Goal: Task Accomplishment & Management: Manage account settings

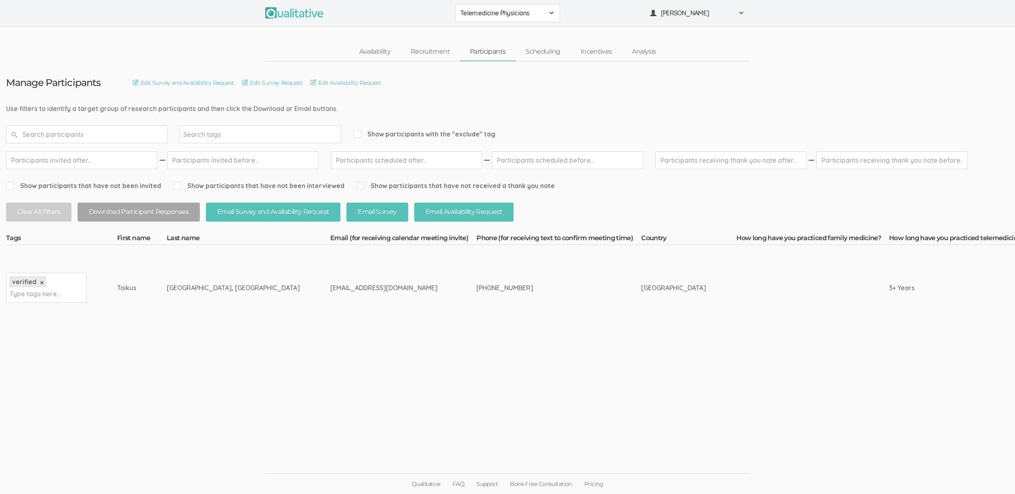
click at [249, 410] on ui-view "Manage Participants Edit Survey and Availability Request Edit Survey Request Ed…" at bounding box center [507, 247] width 1015 height 372
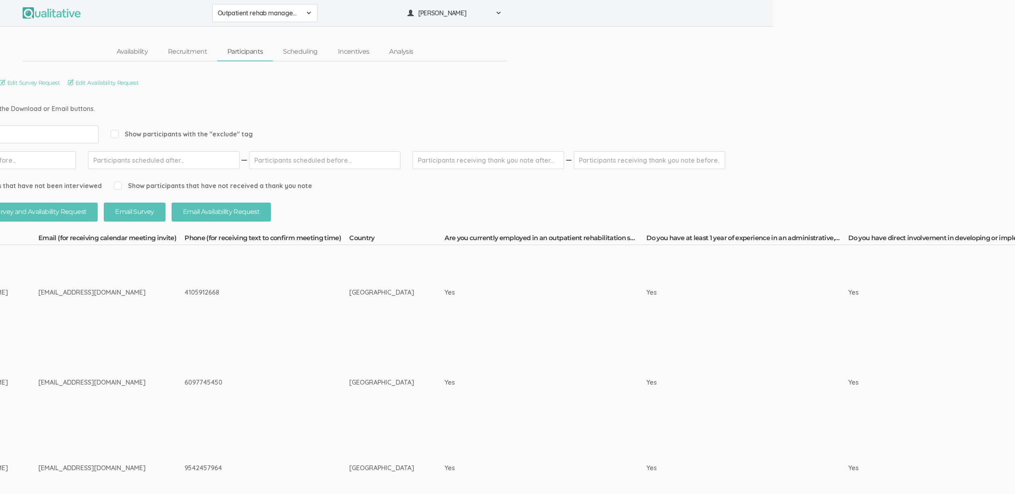
scroll to position [0, 162]
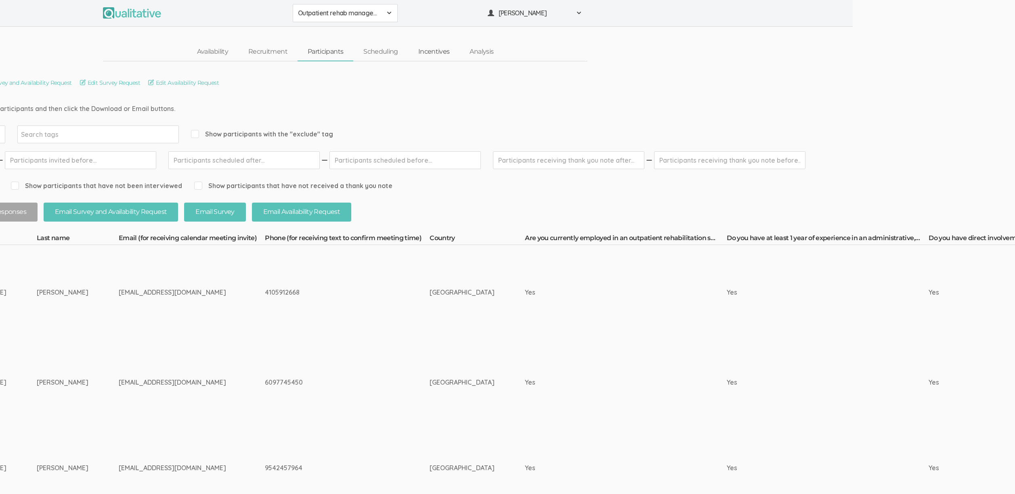
click at [437, 53] on link "Incentives" at bounding box center [434, 51] width 52 height 17
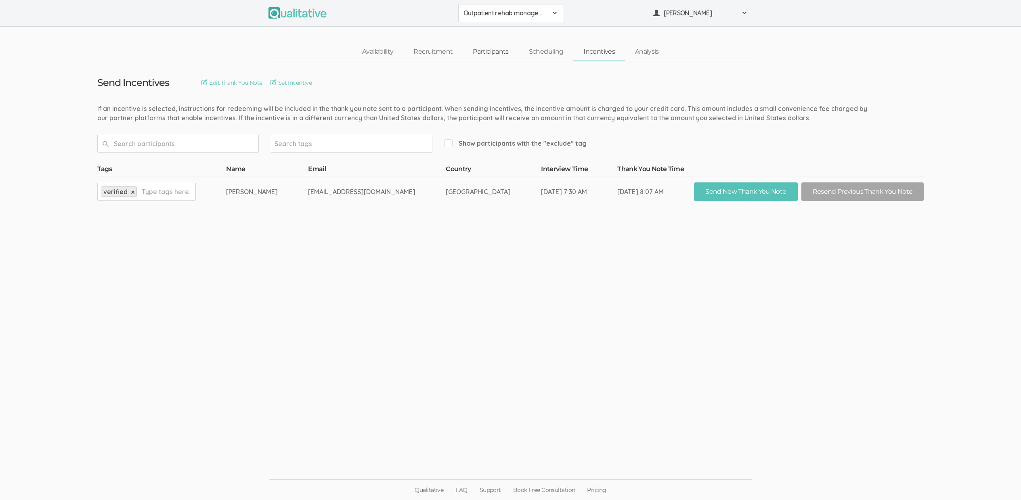
click at [490, 46] on link "Participants" at bounding box center [491, 51] width 56 height 17
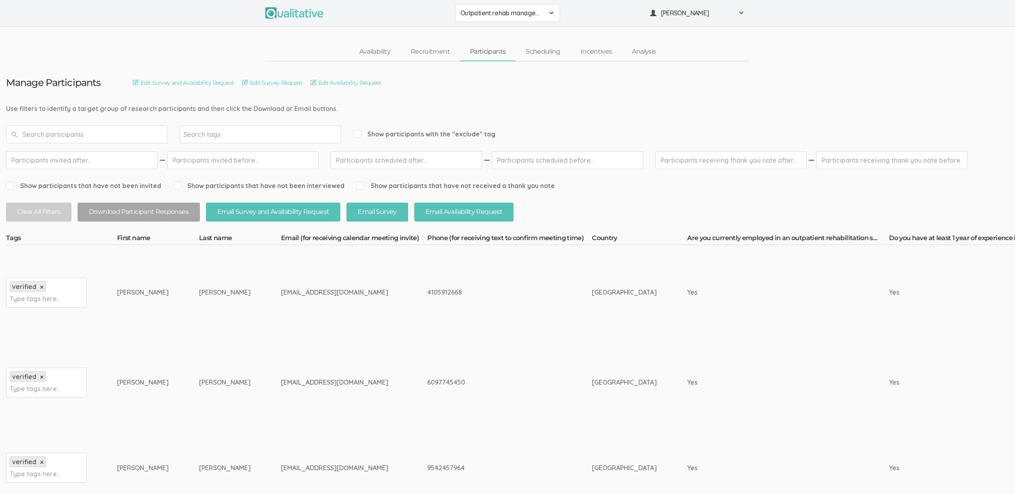
click at [427, 436] on td "9542457964" at bounding box center [509, 468] width 165 height 86
click at [547, 53] on link "Scheduling" at bounding box center [543, 51] width 55 height 17
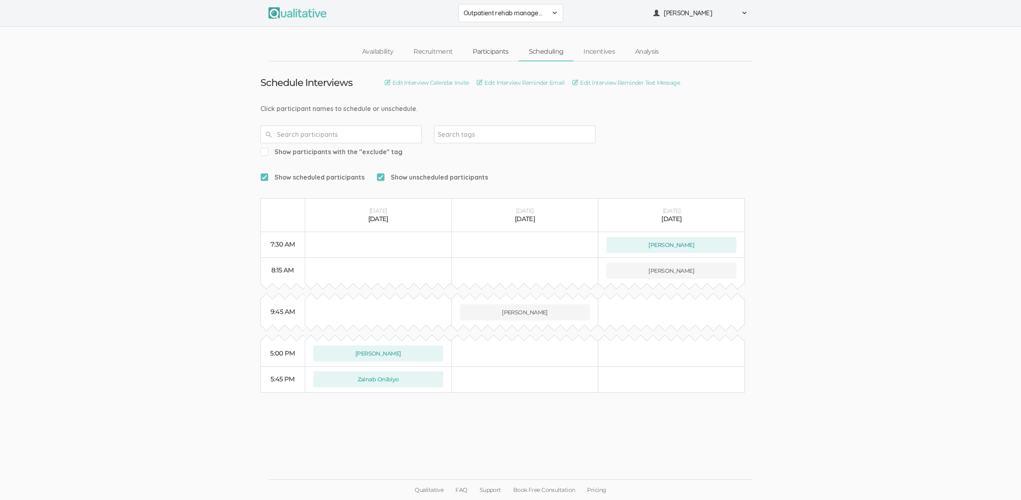
click at [501, 52] on link "Participants" at bounding box center [491, 51] width 56 height 17
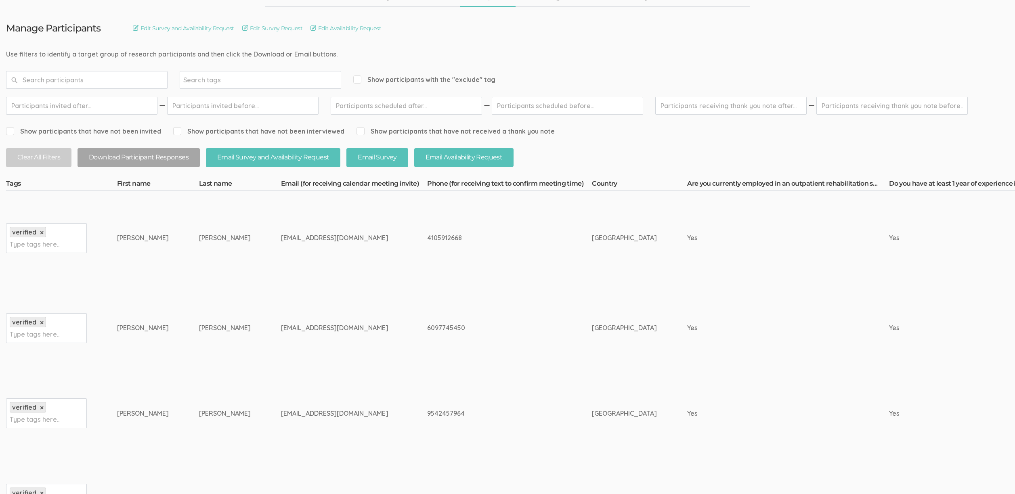
scroll to position [177, 0]
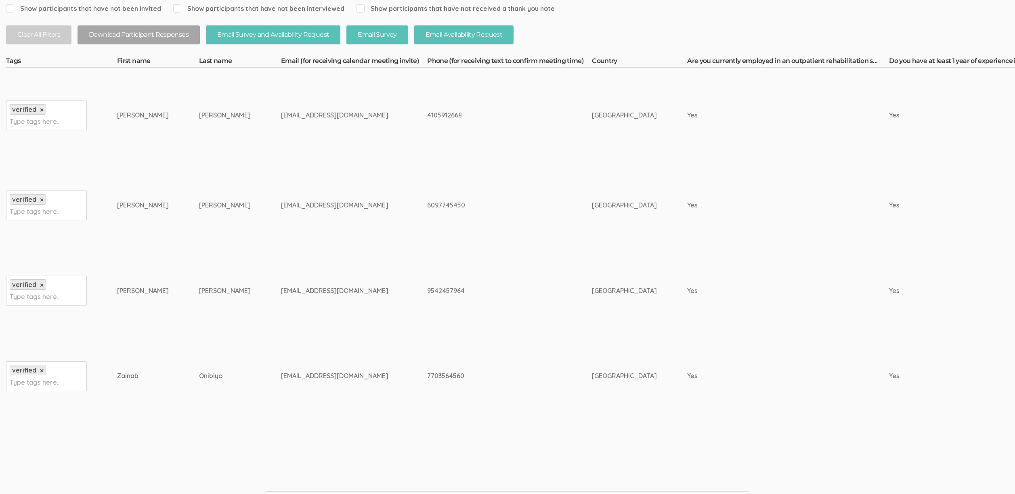
click at [427, 292] on div "9542457964" at bounding box center [494, 290] width 134 height 9
copy div "9542457964"
click at [281, 285] on td "tonypadilla310@aol.com" at bounding box center [354, 291] width 146 height 86
click at [427, 371] on div "7703564560" at bounding box center [494, 375] width 134 height 9
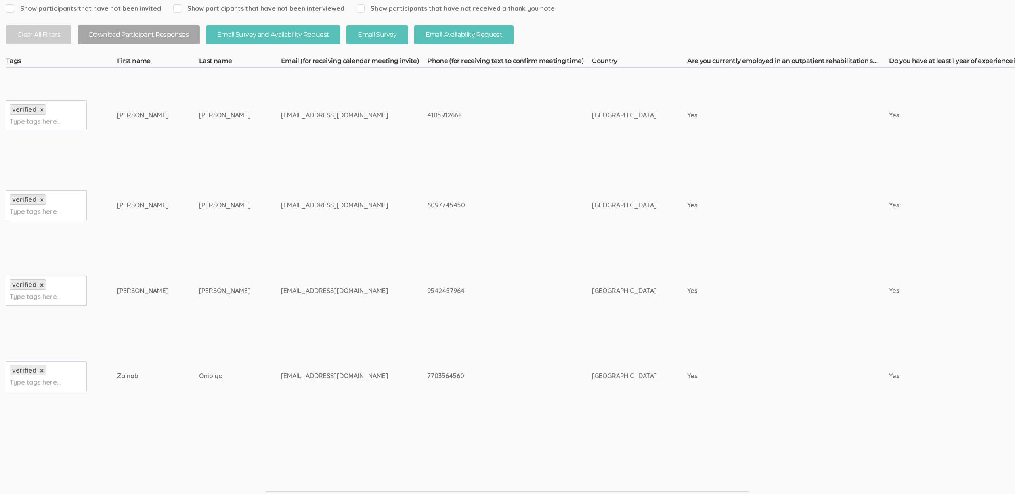
click at [427, 371] on td "7703564560" at bounding box center [509, 376] width 165 height 86
copy div "7703564560"
click at [136, 374] on div "Zainab" at bounding box center [143, 375] width 52 height 9
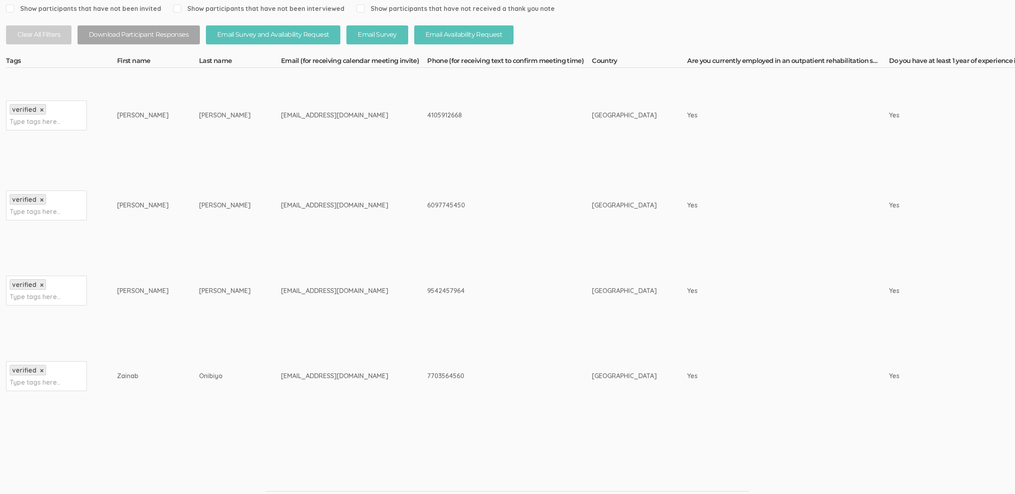
copy div "Zainab"
click at [220, 399] on td "Onibiyo" at bounding box center [240, 376] width 82 height 86
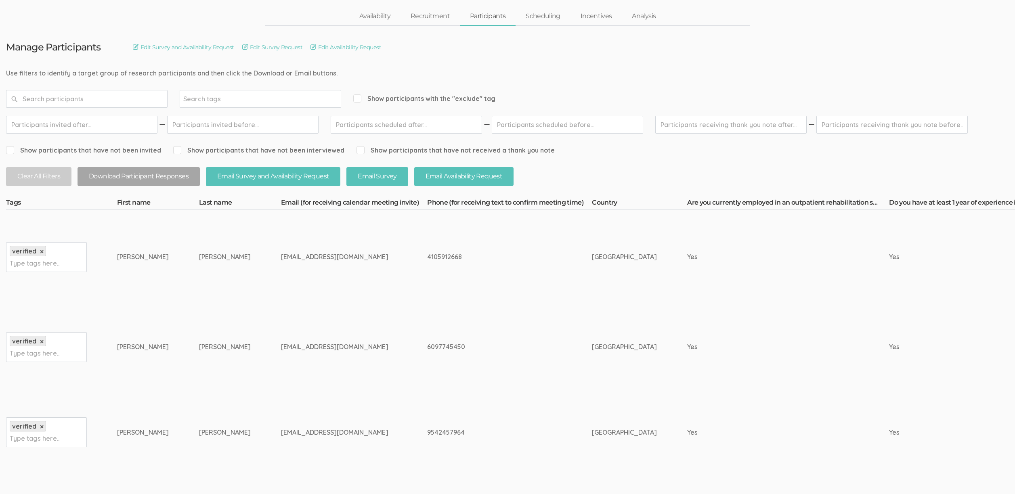
scroll to position [122, 0]
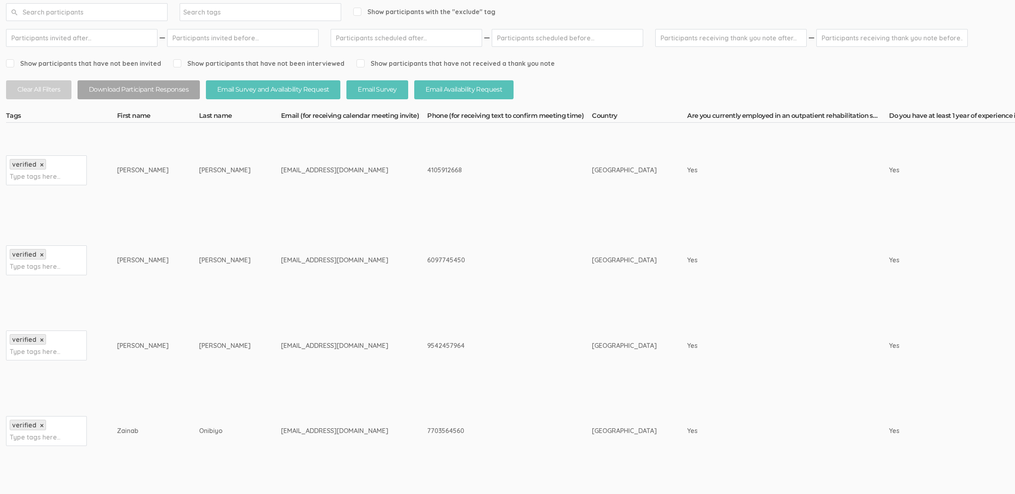
click at [497, 350] on div "9542457964" at bounding box center [494, 345] width 134 height 9
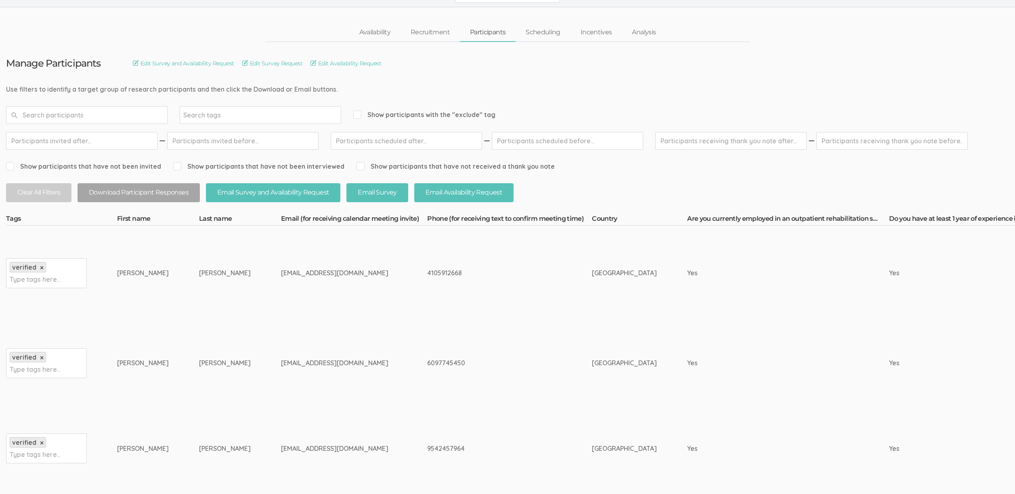
scroll to position [0, 0]
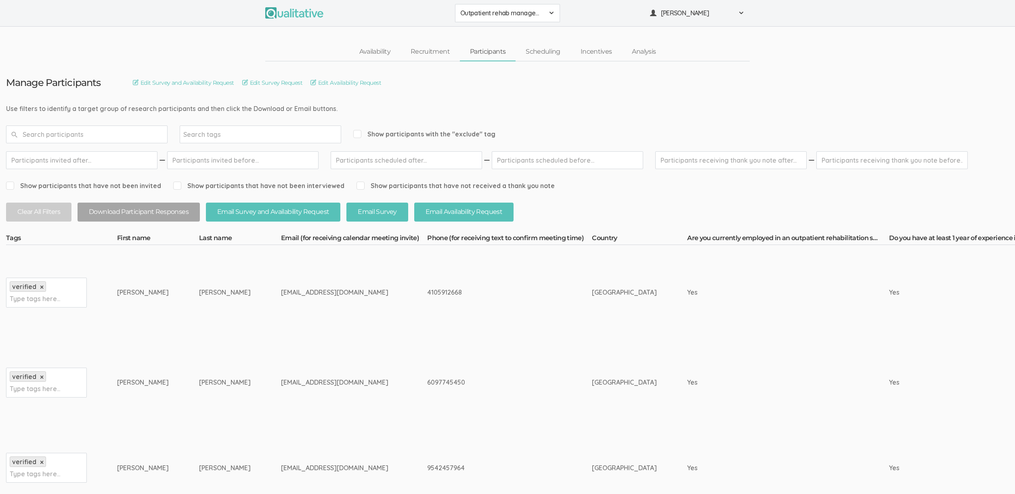
click at [526, 361] on td "6097745450" at bounding box center [509, 383] width 165 height 86
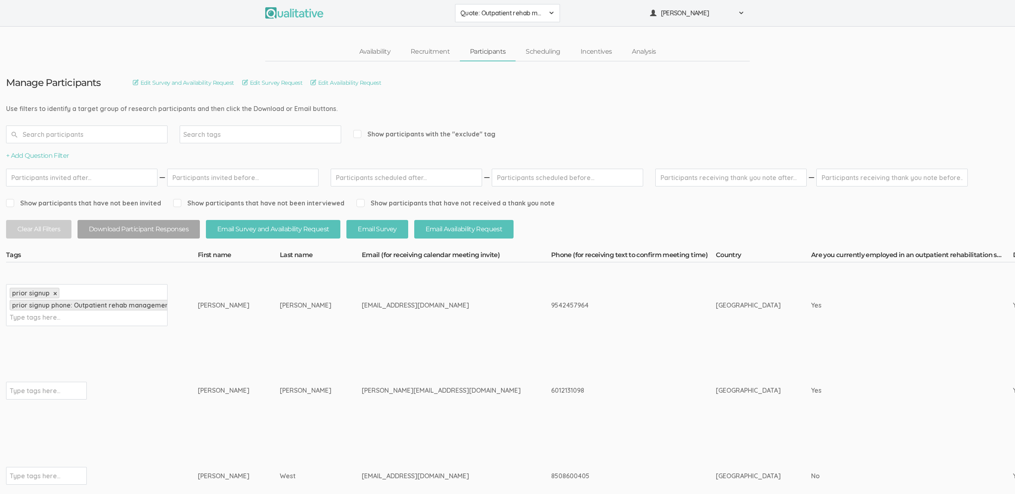
click at [716, 336] on td "[GEOGRAPHIC_DATA]" at bounding box center [763, 305] width 95 height 86
click at [551, 361] on td "6012131098" at bounding box center [633, 391] width 165 height 86
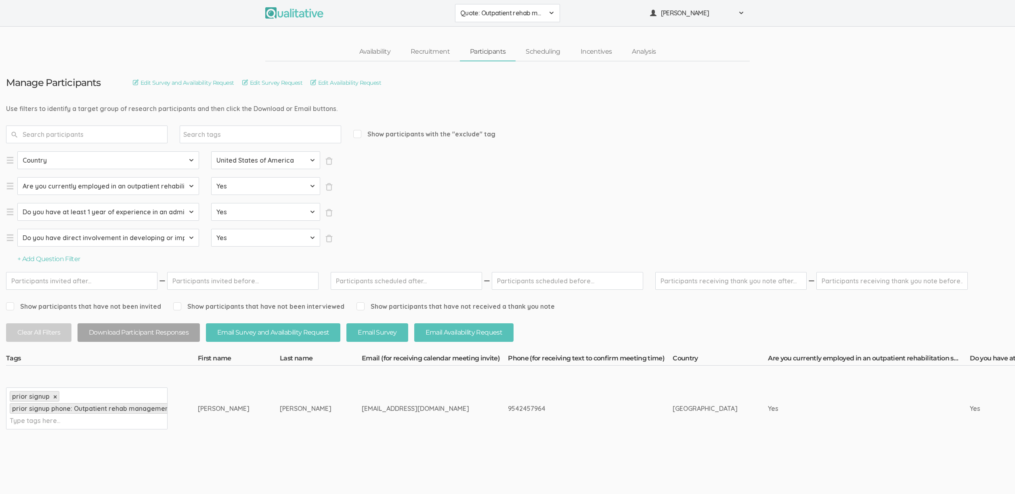
click at [80, 417] on div "prior signup × prior signup phone: Outpatient rehab management of no shows and …" at bounding box center [86, 409] width 161 height 42
type input "exclud"
